Goal: Transaction & Acquisition: Purchase product/service

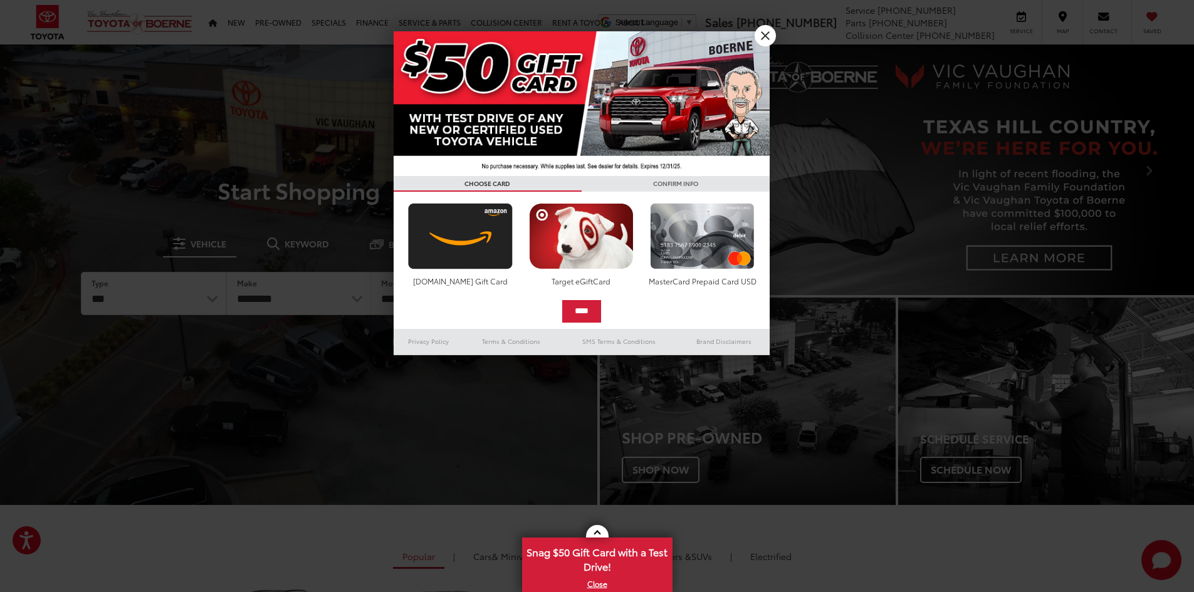
click at [766, 182] on h3 "CONFIRM INFO" at bounding box center [676, 184] width 188 height 16
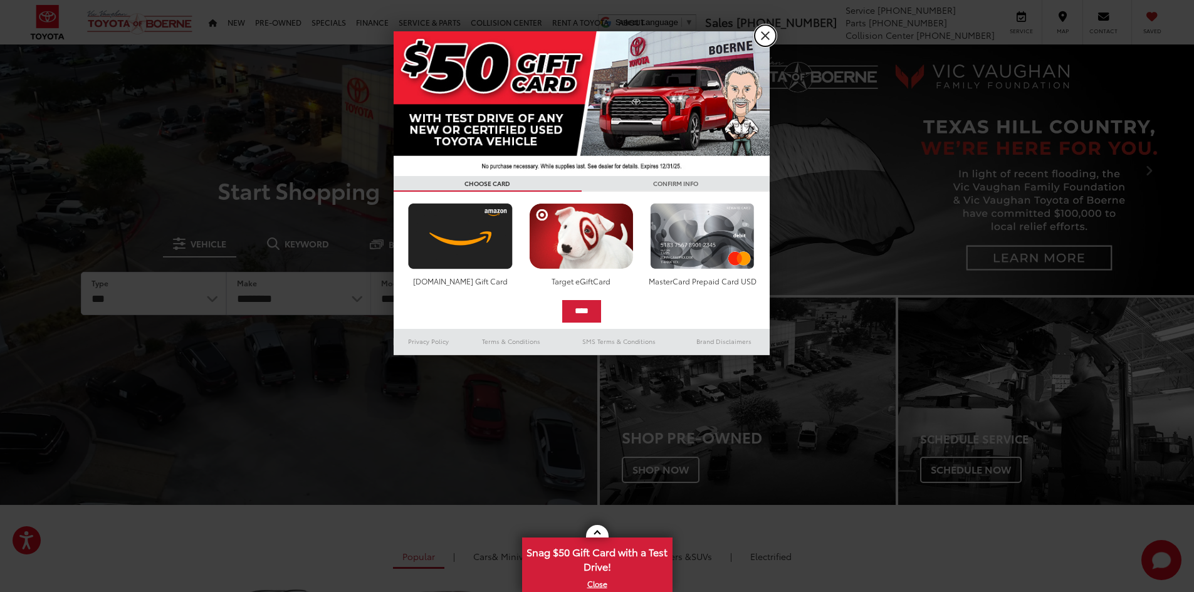
click at [770, 34] on link "X" at bounding box center [765, 35] width 21 height 21
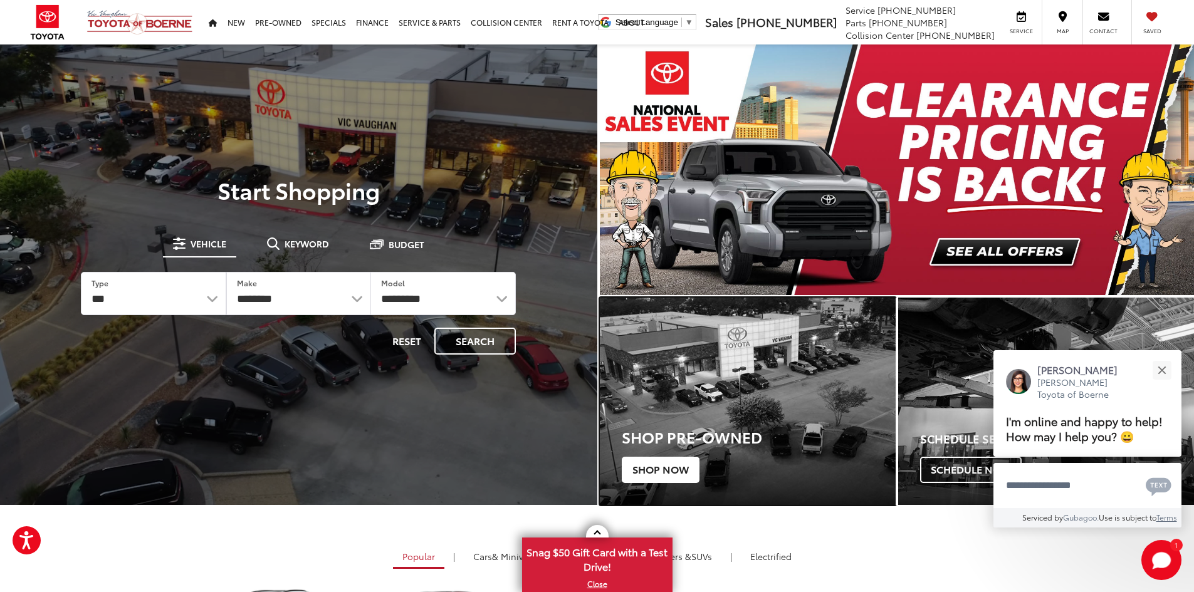
click at [670, 471] on span "Shop Now" at bounding box center [661, 470] width 78 height 26
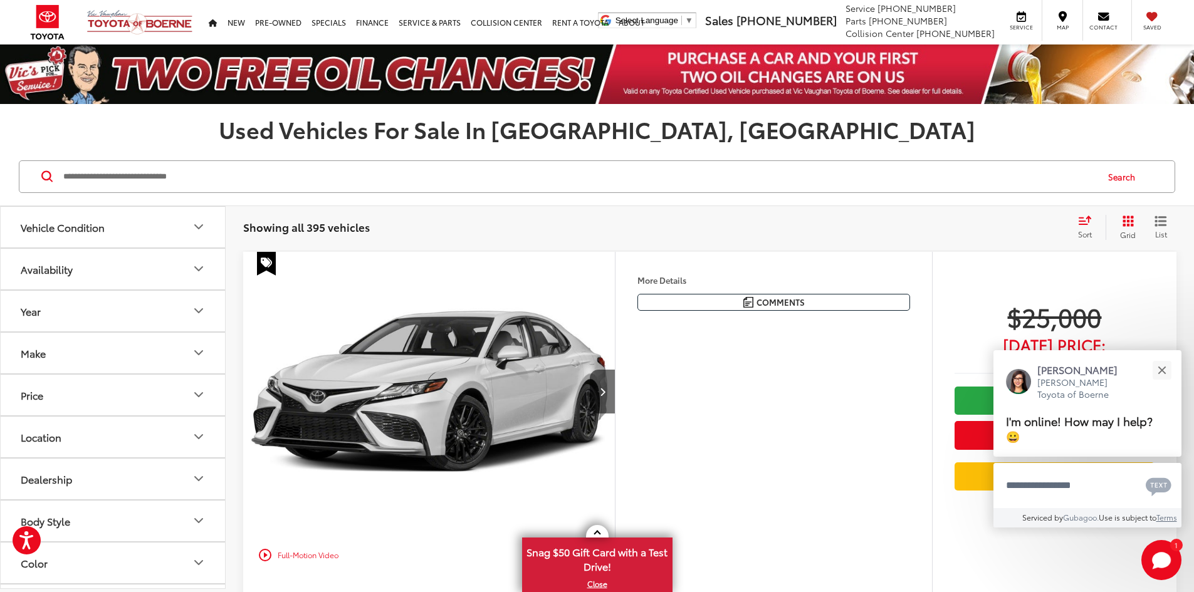
click at [1096, 225] on div "Sort" at bounding box center [1089, 227] width 34 height 25
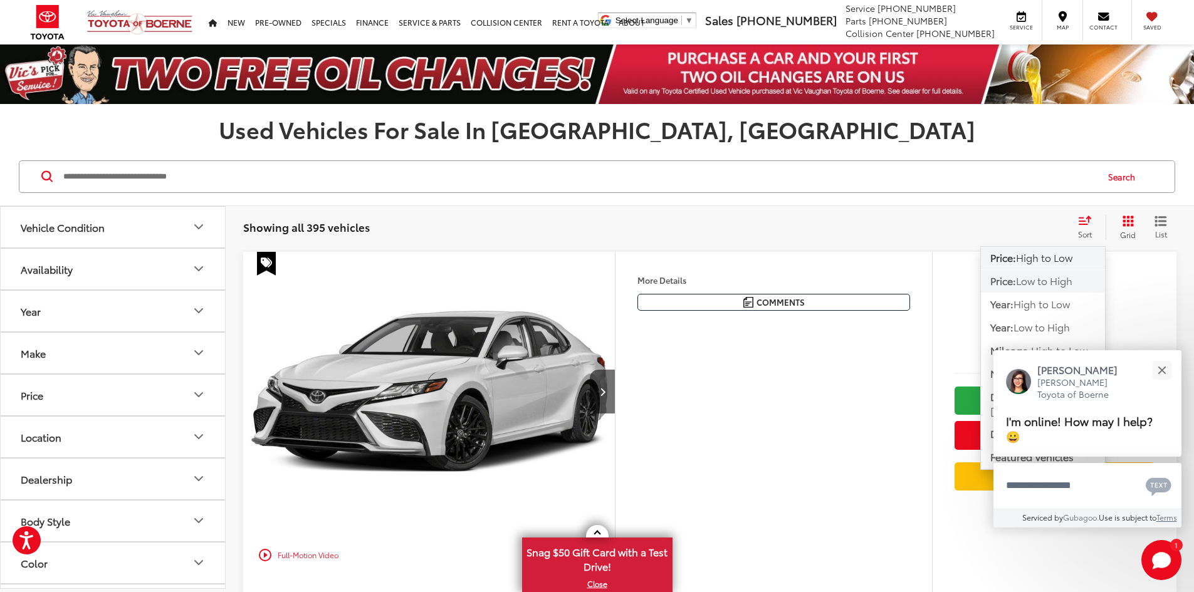
click at [1061, 285] on span "Low to High" at bounding box center [1044, 280] width 56 height 14
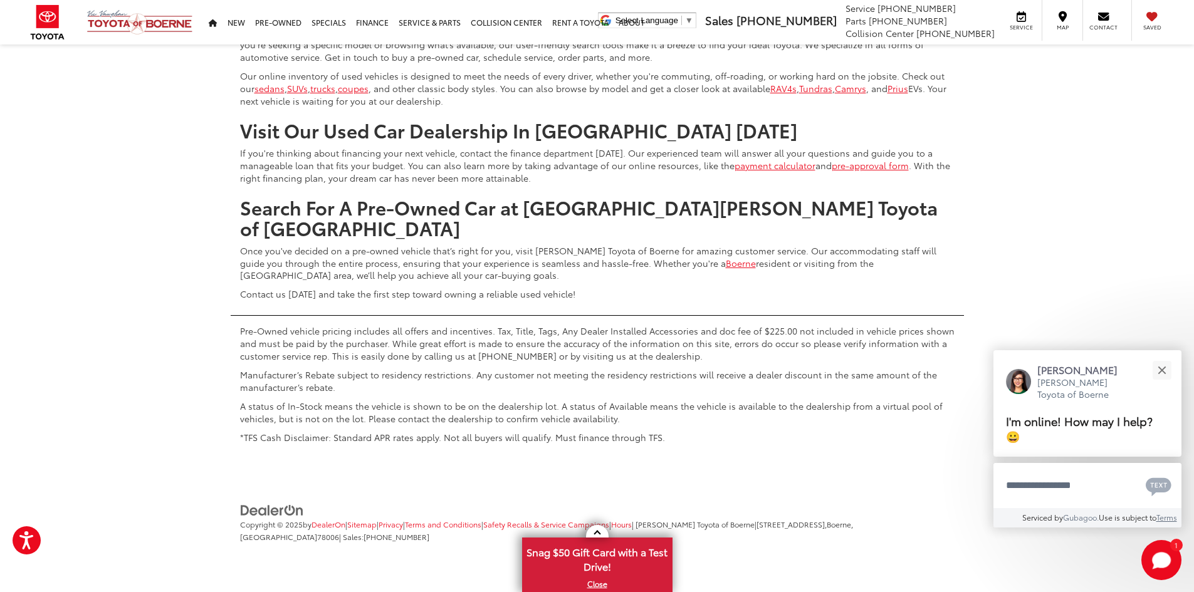
scroll to position [6643, 0]
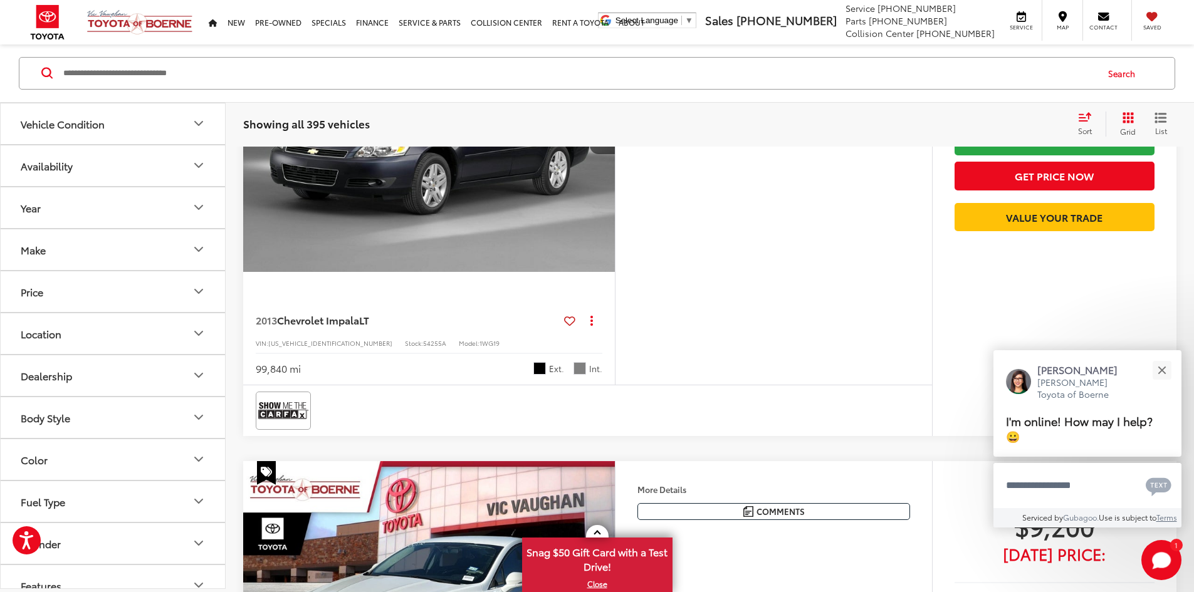
scroll to position [1921, 0]
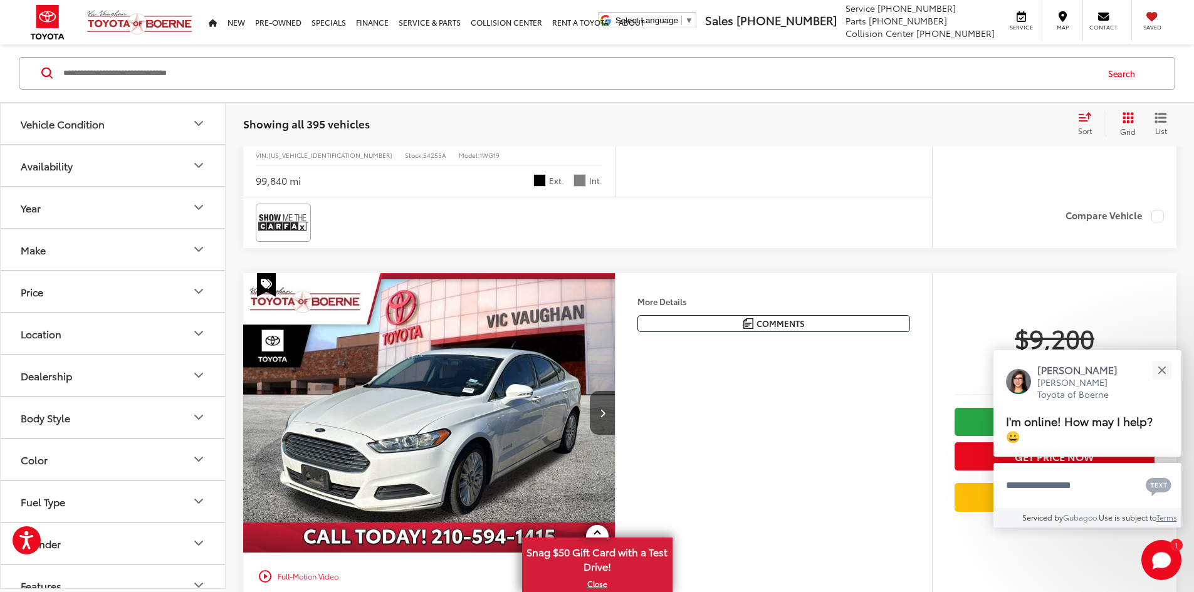
click at [1093, 122] on div "Sort" at bounding box center [1089, 124] width 34 height 25
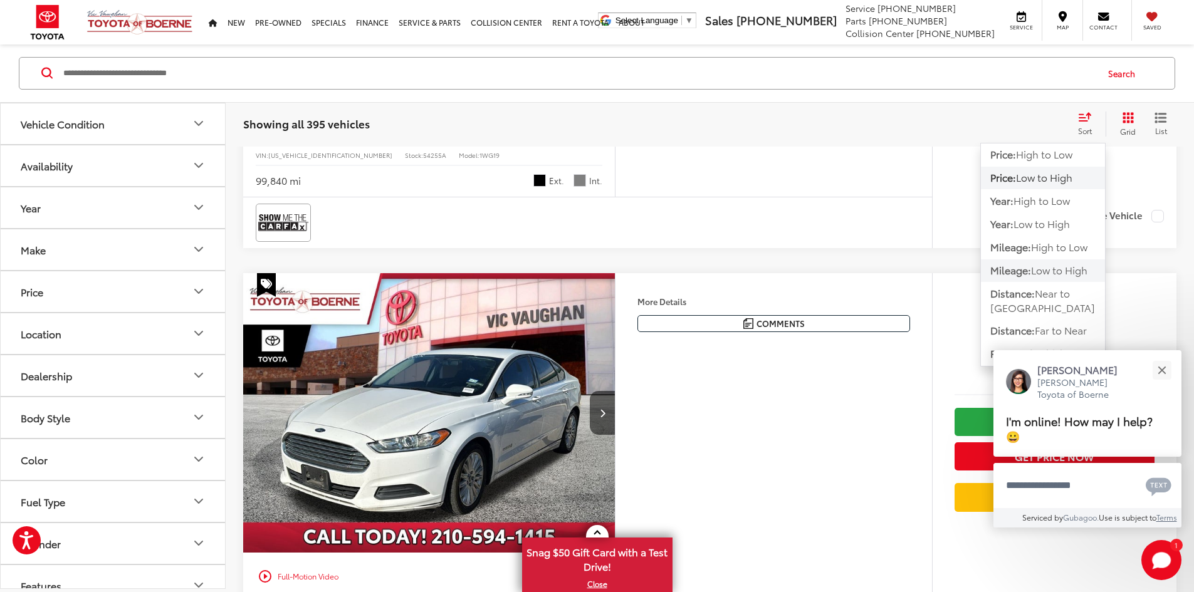
click at [1068, 267] on span "Low to High" at bounding box center [1059, 270] width 56 height 14
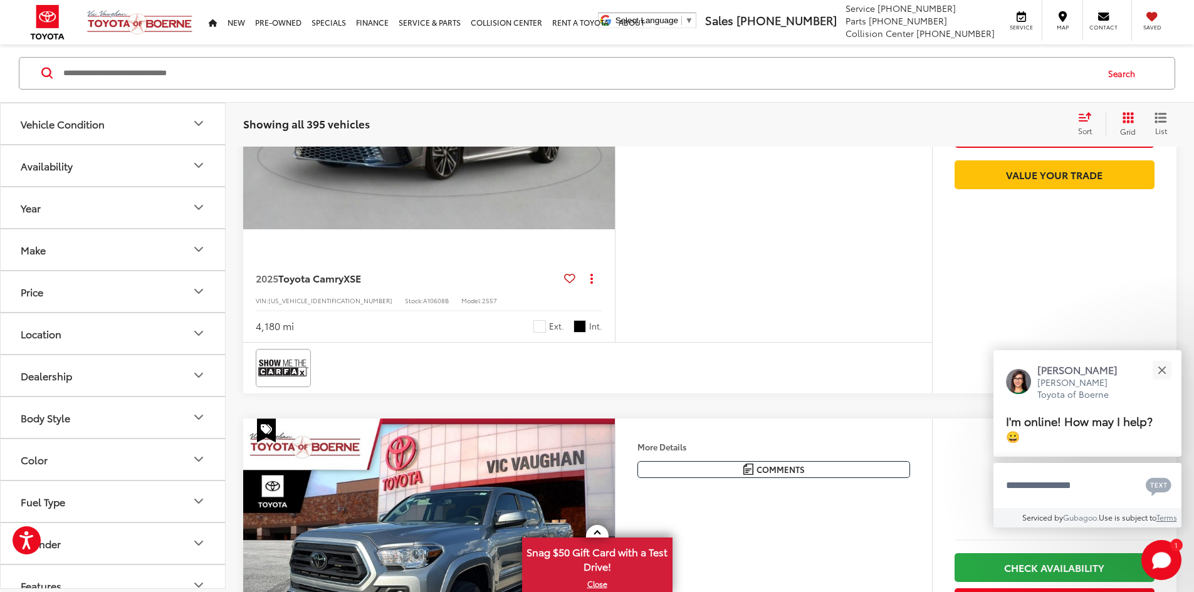
scroll to position [855, 0]
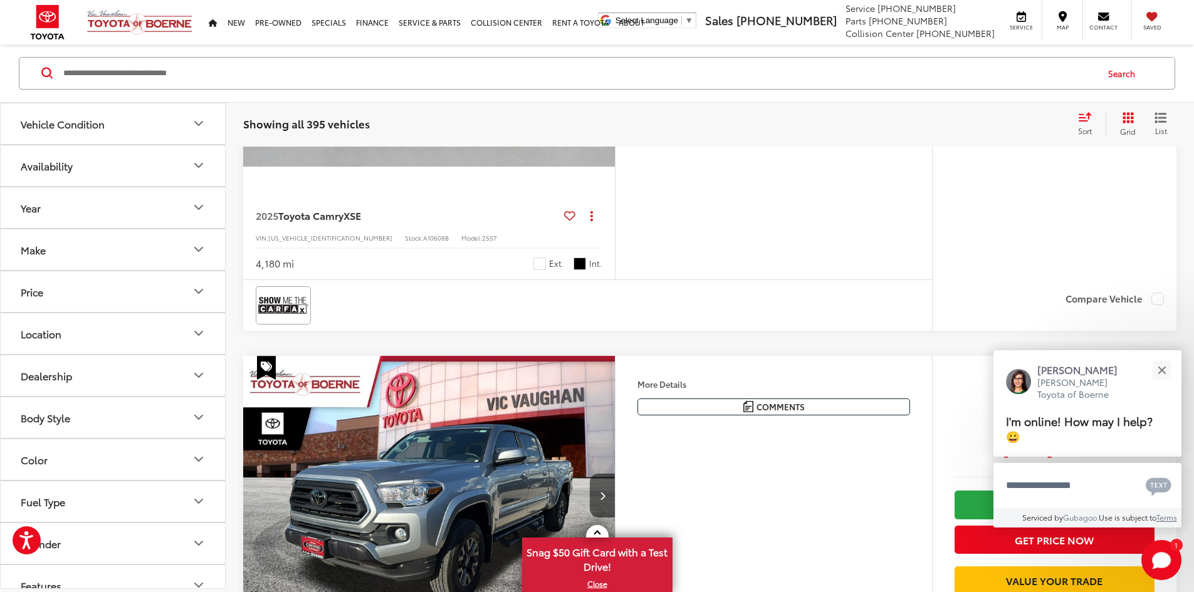
click at [199, 290] on icon "Price" at bounding box center [198, 292] width 15 height 15
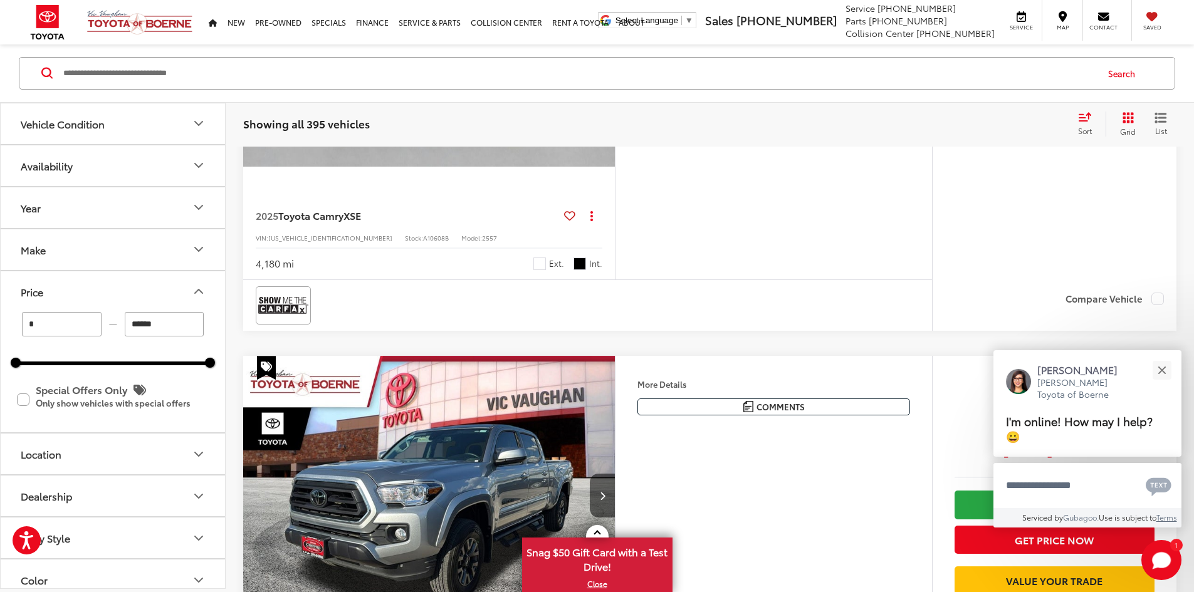
drag, startPoint x: 181, startPoint y: 323, endPoint x: 118, endPoint y: 317, distance: 63.5
click at [118, 317] on div "* — ******" at bounding box center [113, 324] width 194 height 24
click at [214, 332] on div "* — ***** 0 86000 Special Offers Only Only show vehicles with special offers" at bounding box center [113, 372] width 224 height 120
type input "******"
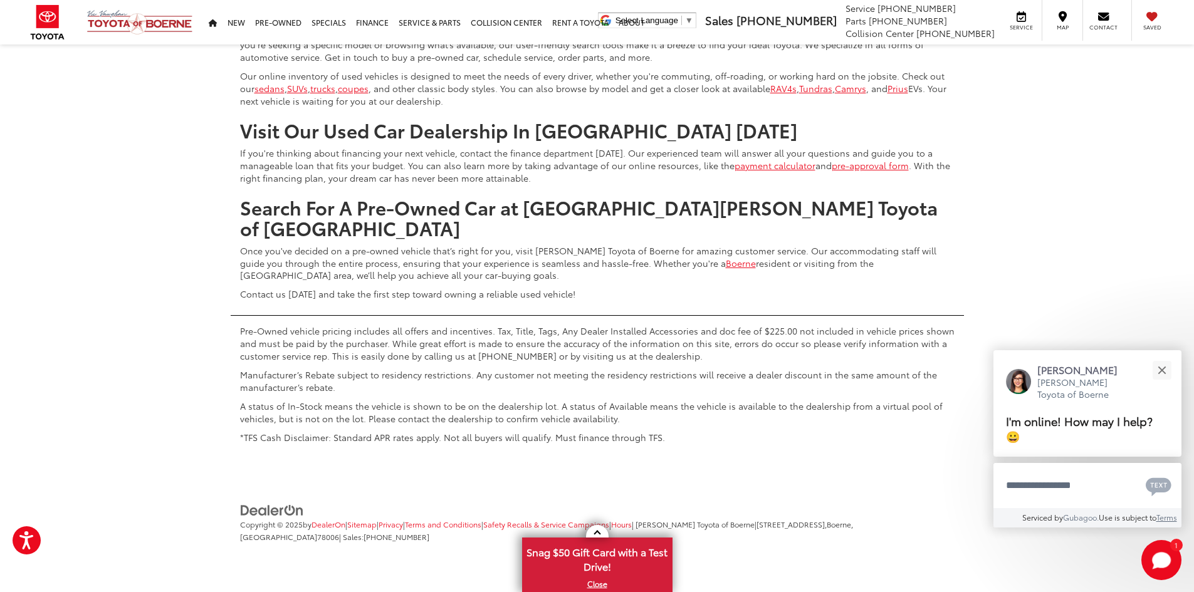
scroll to position [6684, 0]
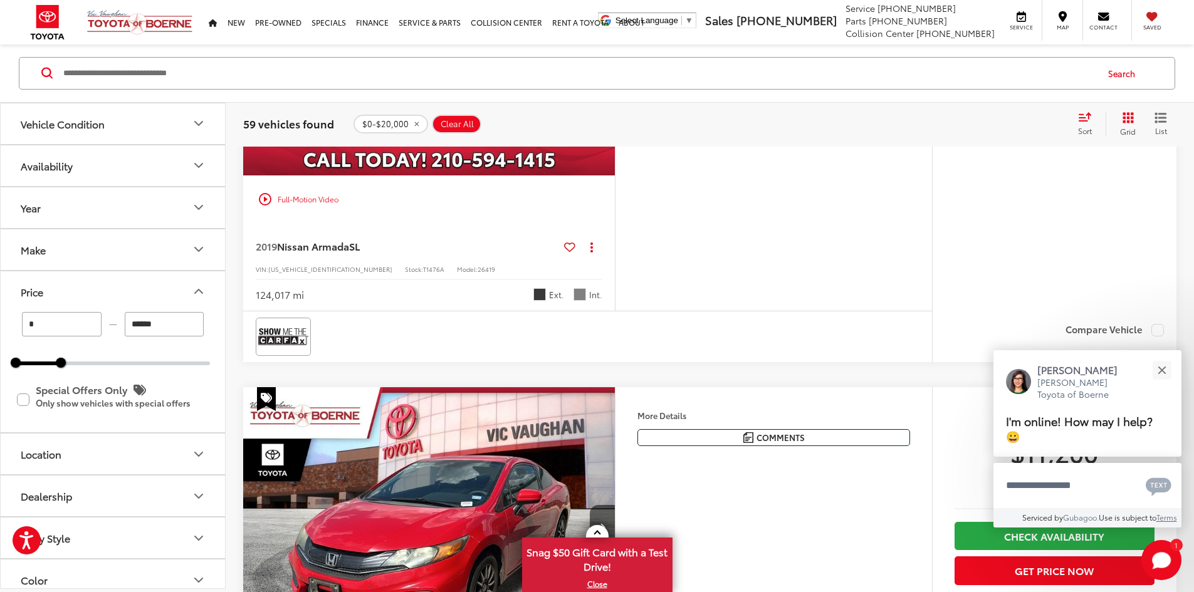
scroll to position [3442, 0]
